Goal: Information Seeking & Learning: Learn about a topic

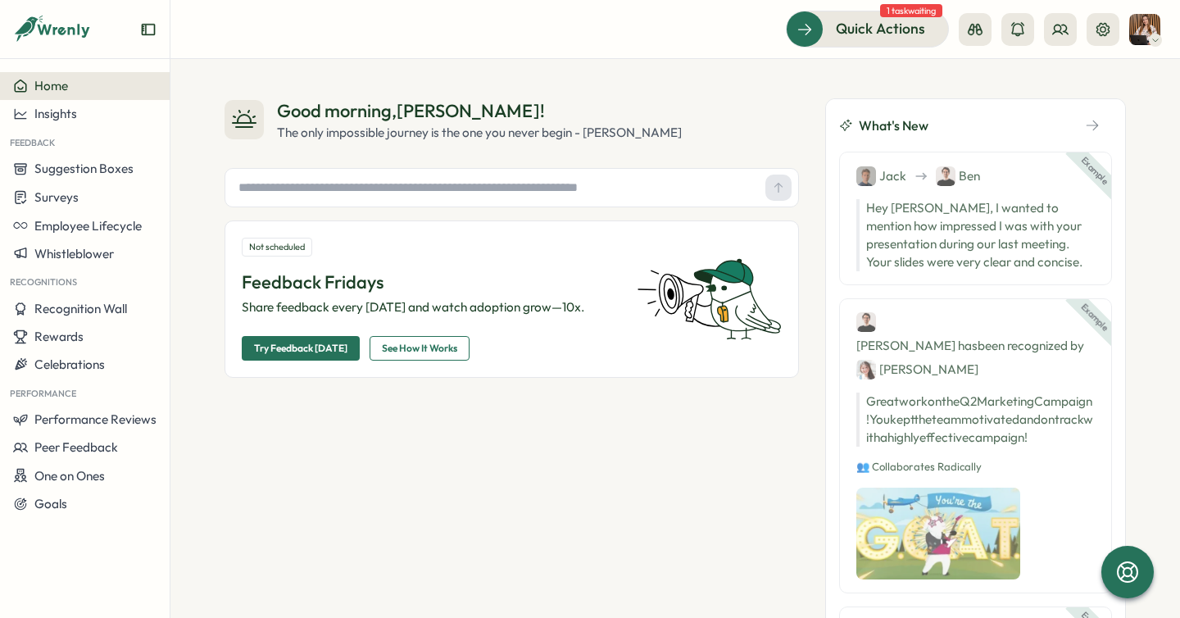
click at [126, 86] on div "Home" at bounding box center [84, 86] width 143 height 15
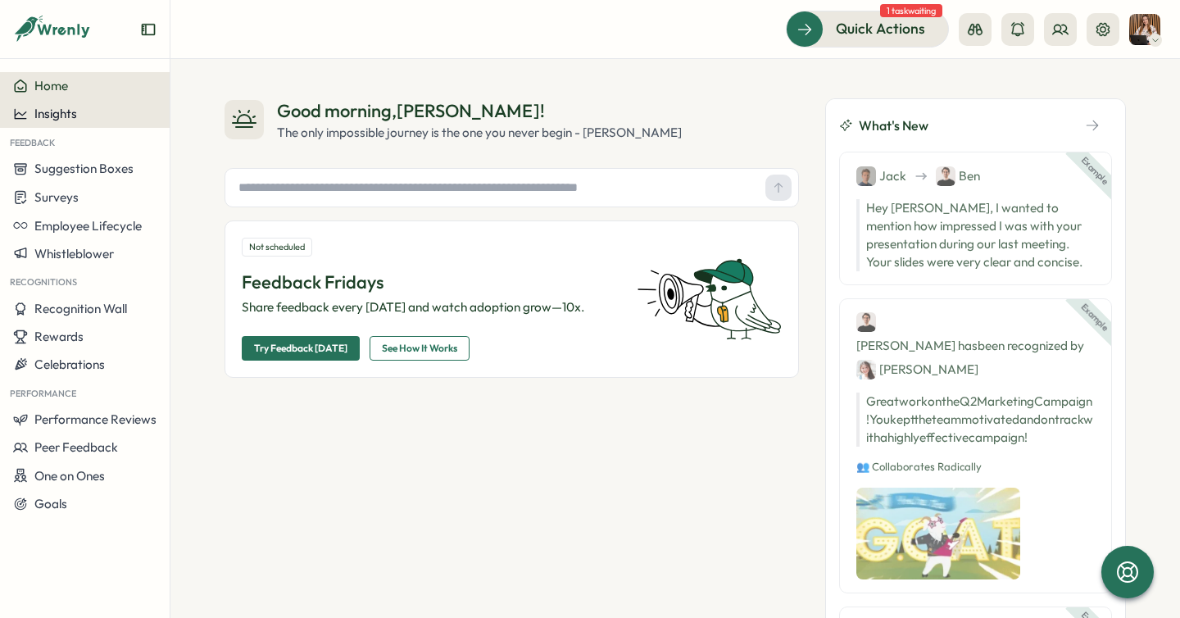
click at [105, 113] on div "Insights" at bounding box center [84, 114] width 143 height 15
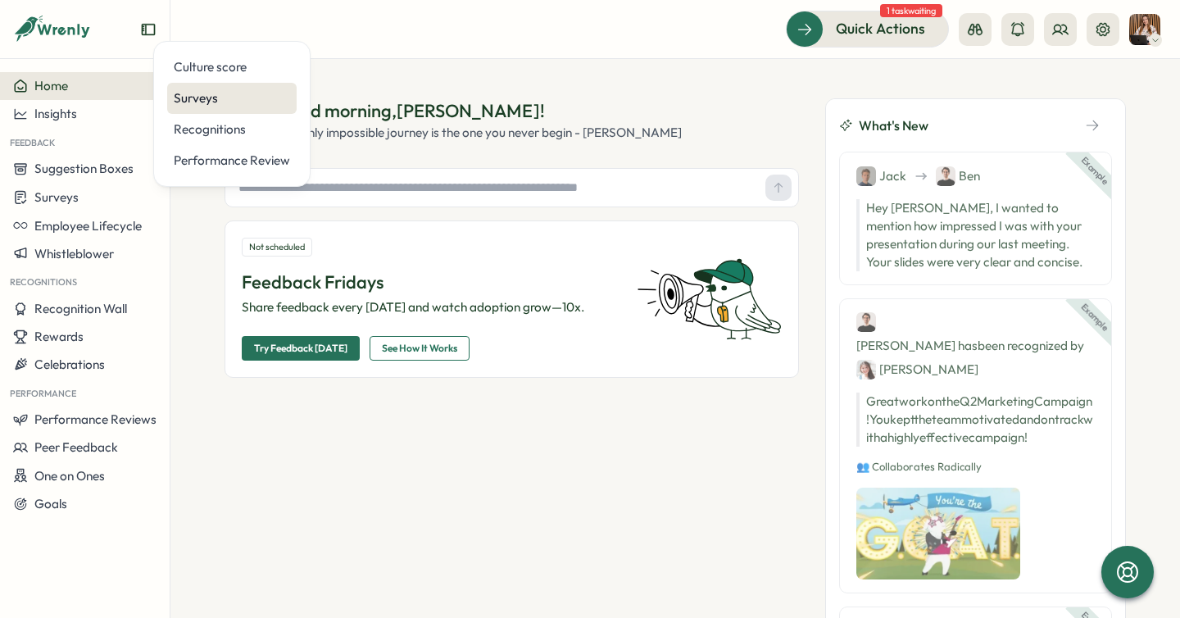
click at [266, 98] on div "Surveys" at bounding box center [232, 98] width 116 height 18
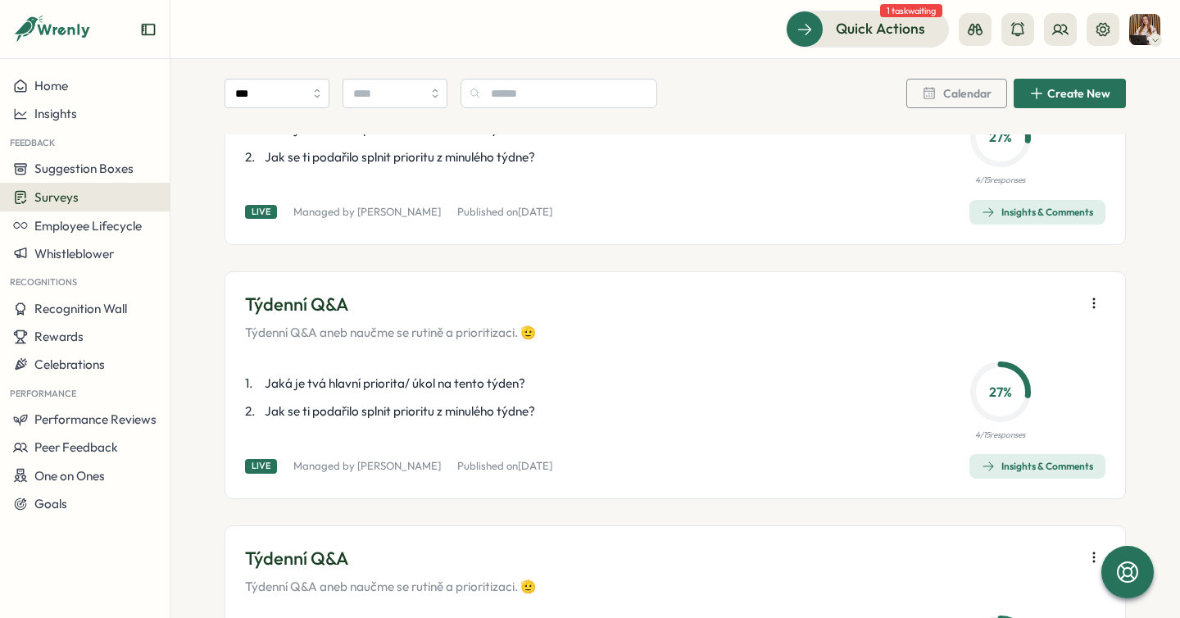
scroll to position [441, 0]
click at [1029, 466] on div "Insights & Comments" at bounding box center [1037, 465] width 111 height 13
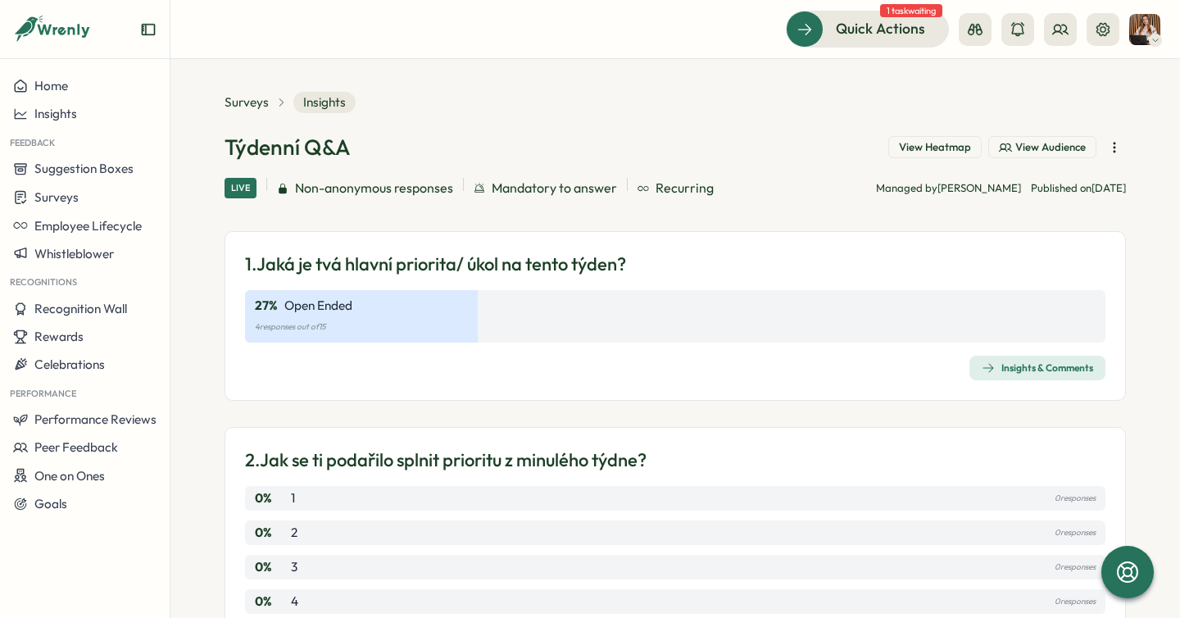
scroll to position [5, 0]
click at [1020, 376] on span "Insights & Comments" at bounding box center [1037, 369] width 111 height 23
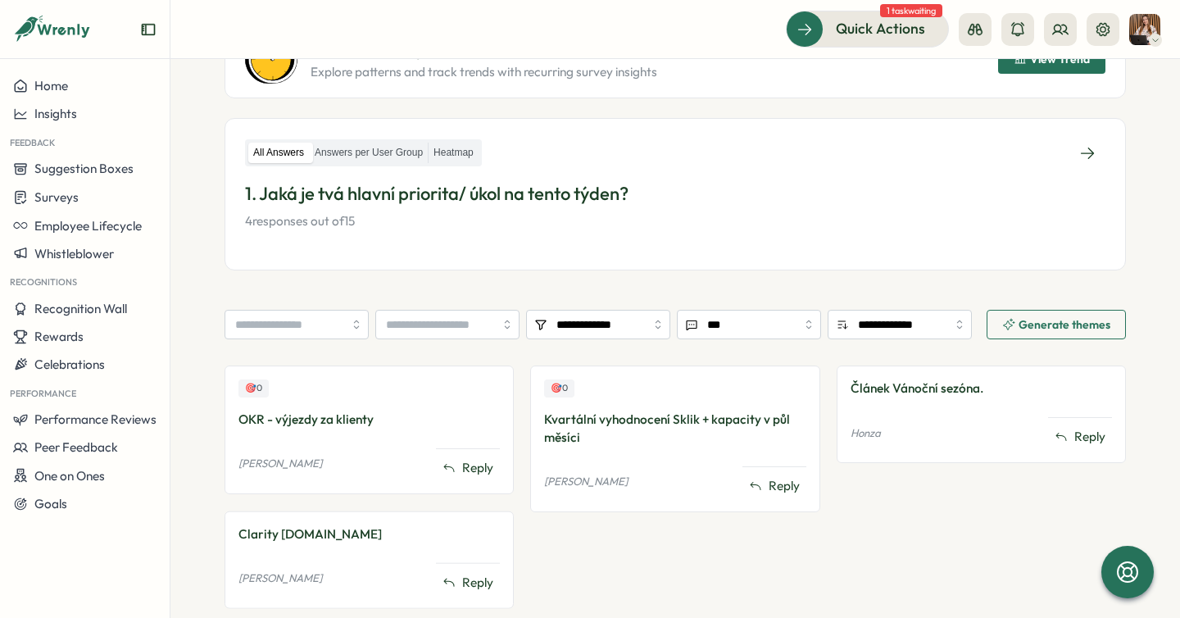
scroll to position [225, 0]
